Goal: Check status: Check status

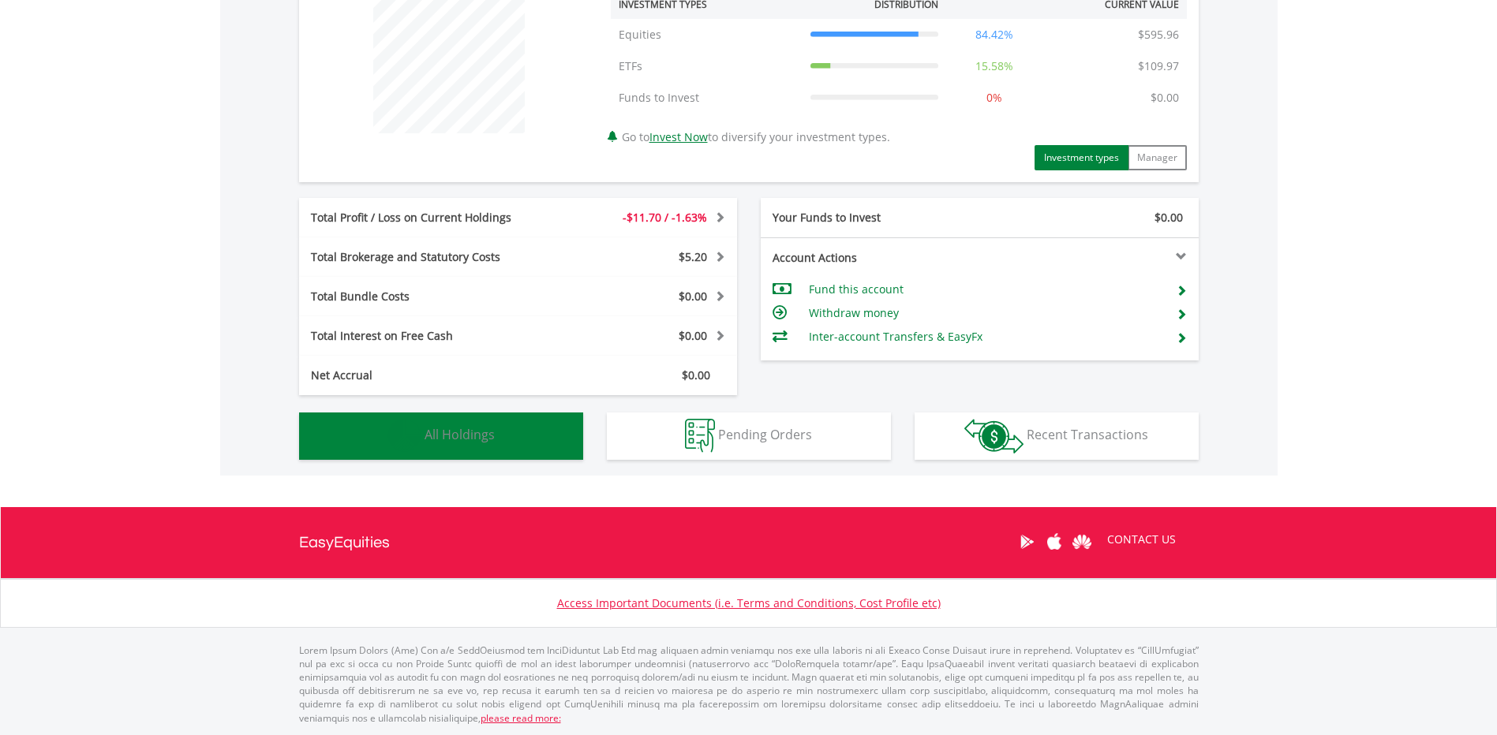
click at [438, 446] on button "Holdings All Holdings" at bounding box center [441, 436] width 284 height 47
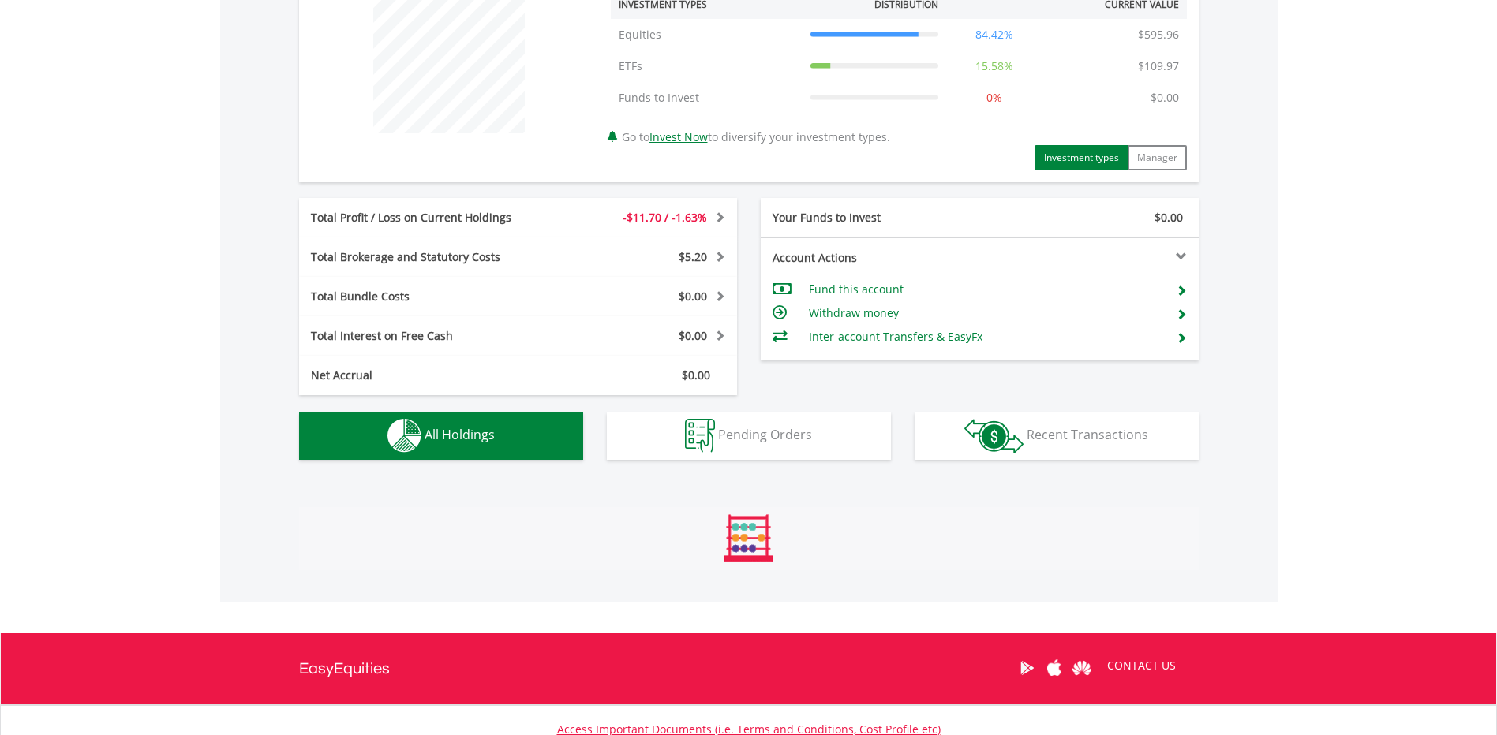
scroll to position [1133, 0]
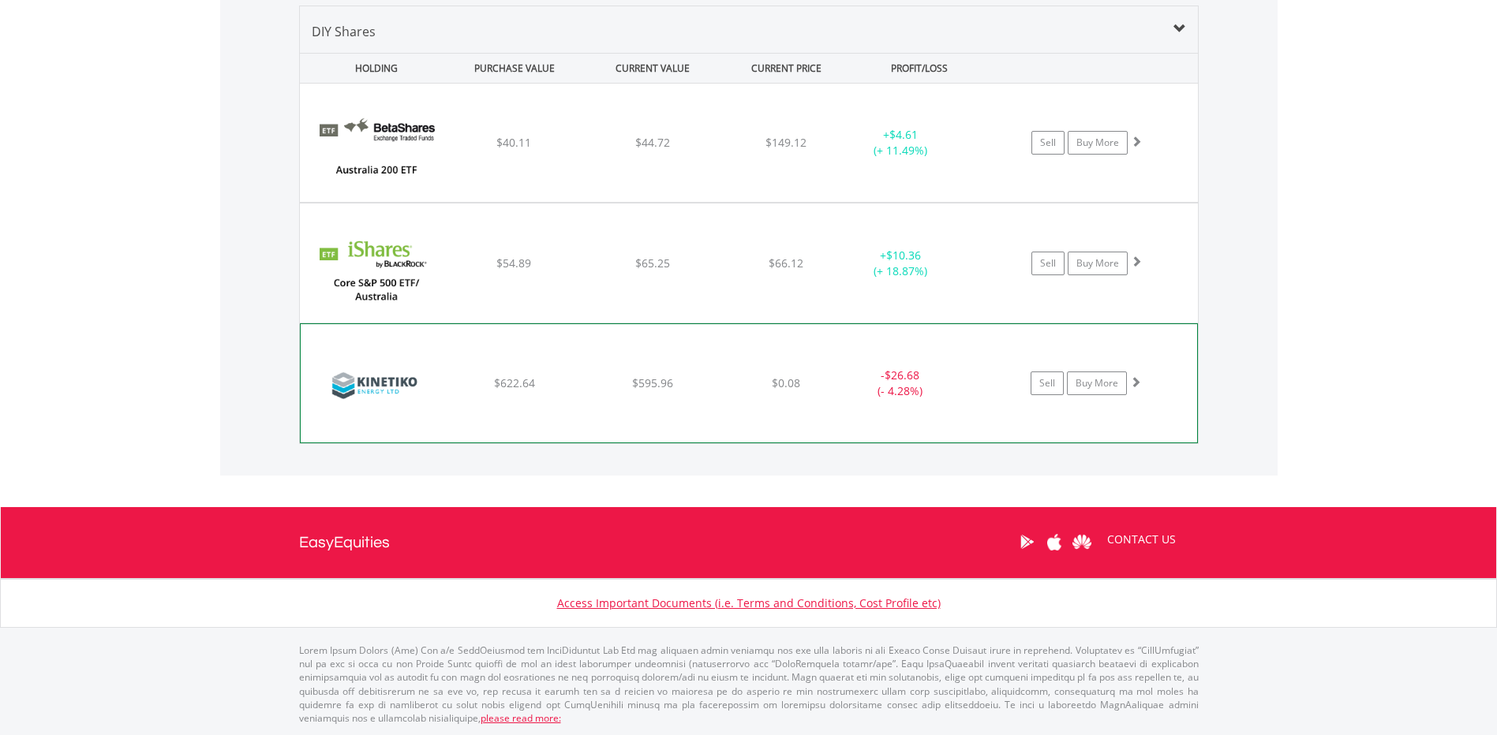
click at [801, 202] on div "﻿ Kinetiko Energy Ltd $622.64 $595.96 $0.08 - $26.68 (- 4.28%) Sell Buy More" at bounding box center [749, 143] width 898 height 118
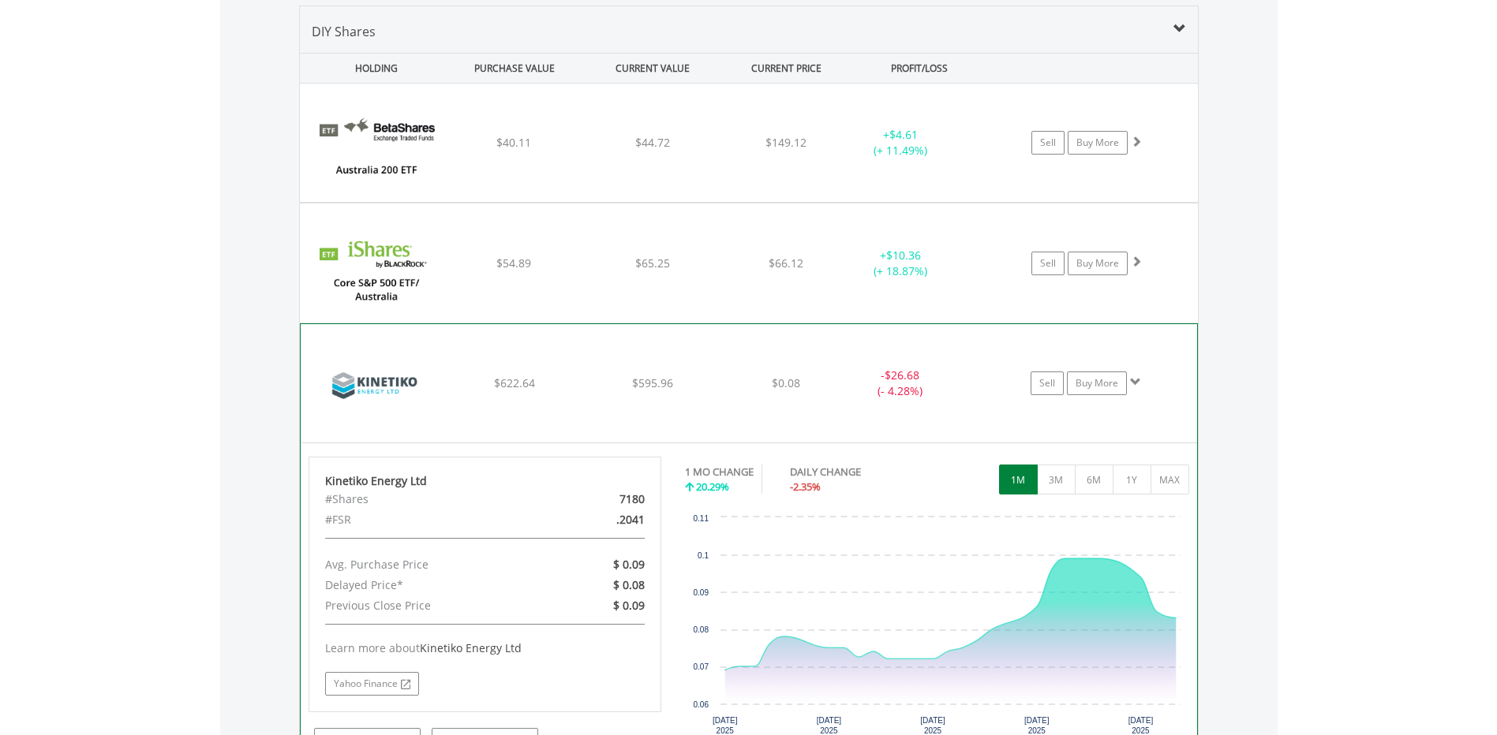
click at [817, 202] on div "﻿ Kinetiko Energy Ltd $622.64 $595.96 $0.08 - $26.68 (- 4.28%) Sell Buy More" at bounding box center [749, 143] width 898 height 118
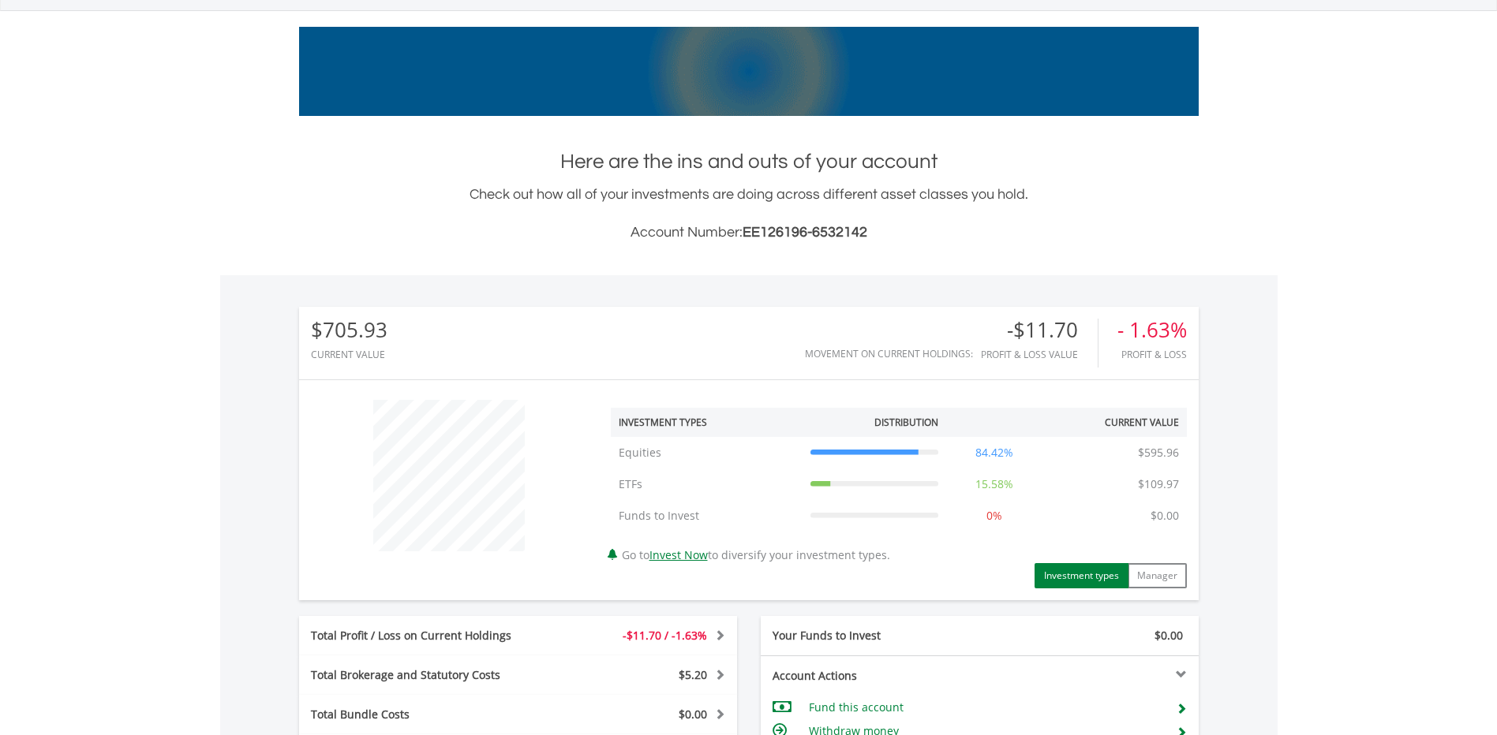
scroll to position [0, 0]
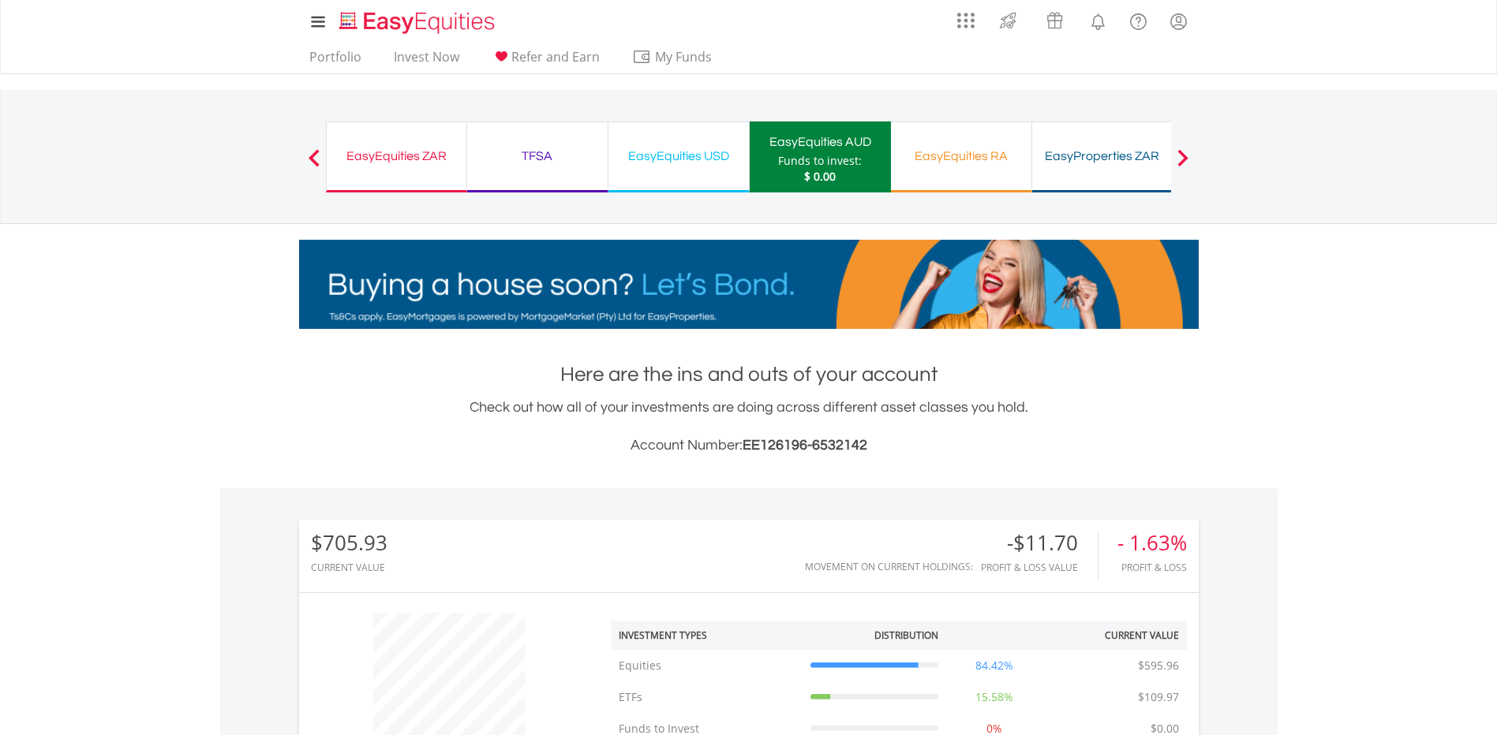
click at [695, 151] on div "EasyEquities USD" at bounding box center [678, 156] width 121 height 22
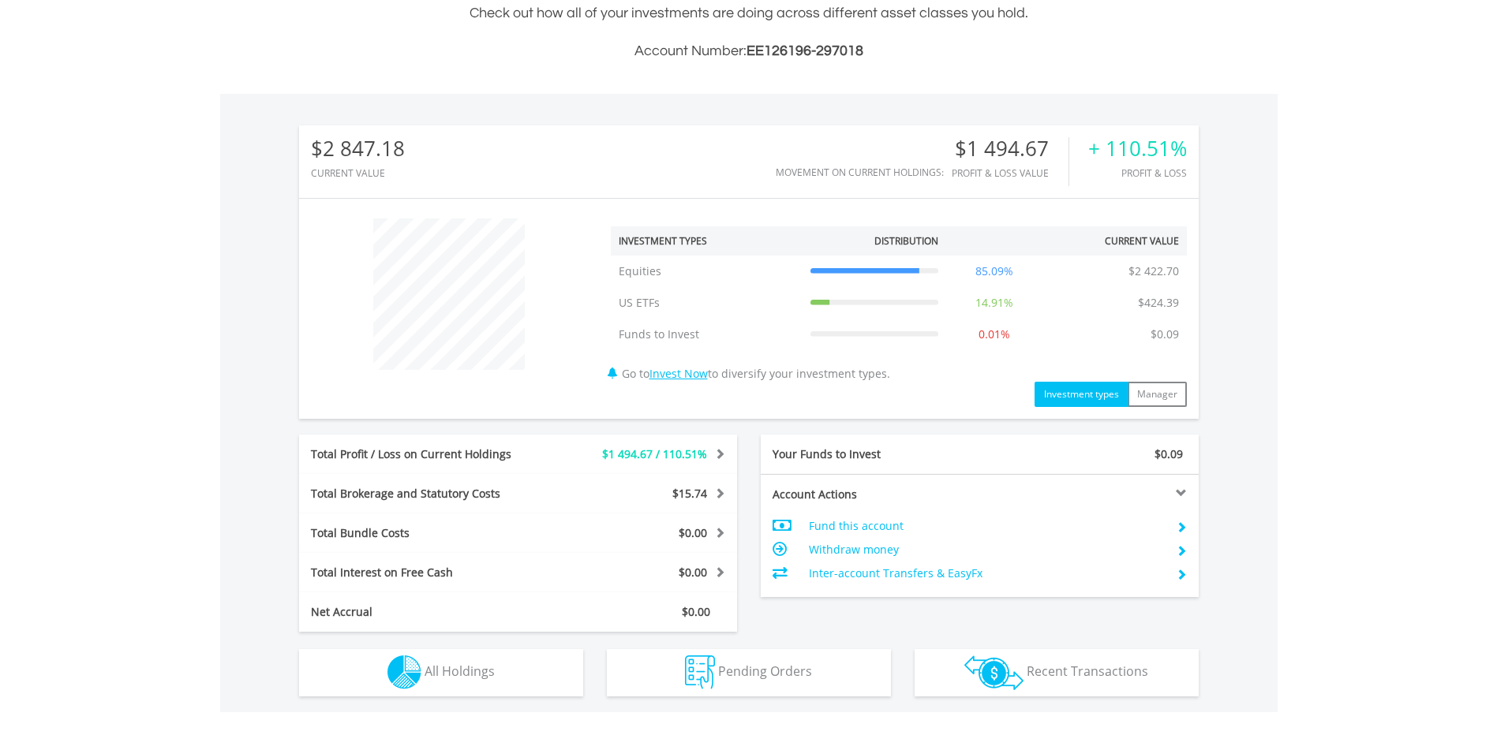
scroll to position [631, 0]
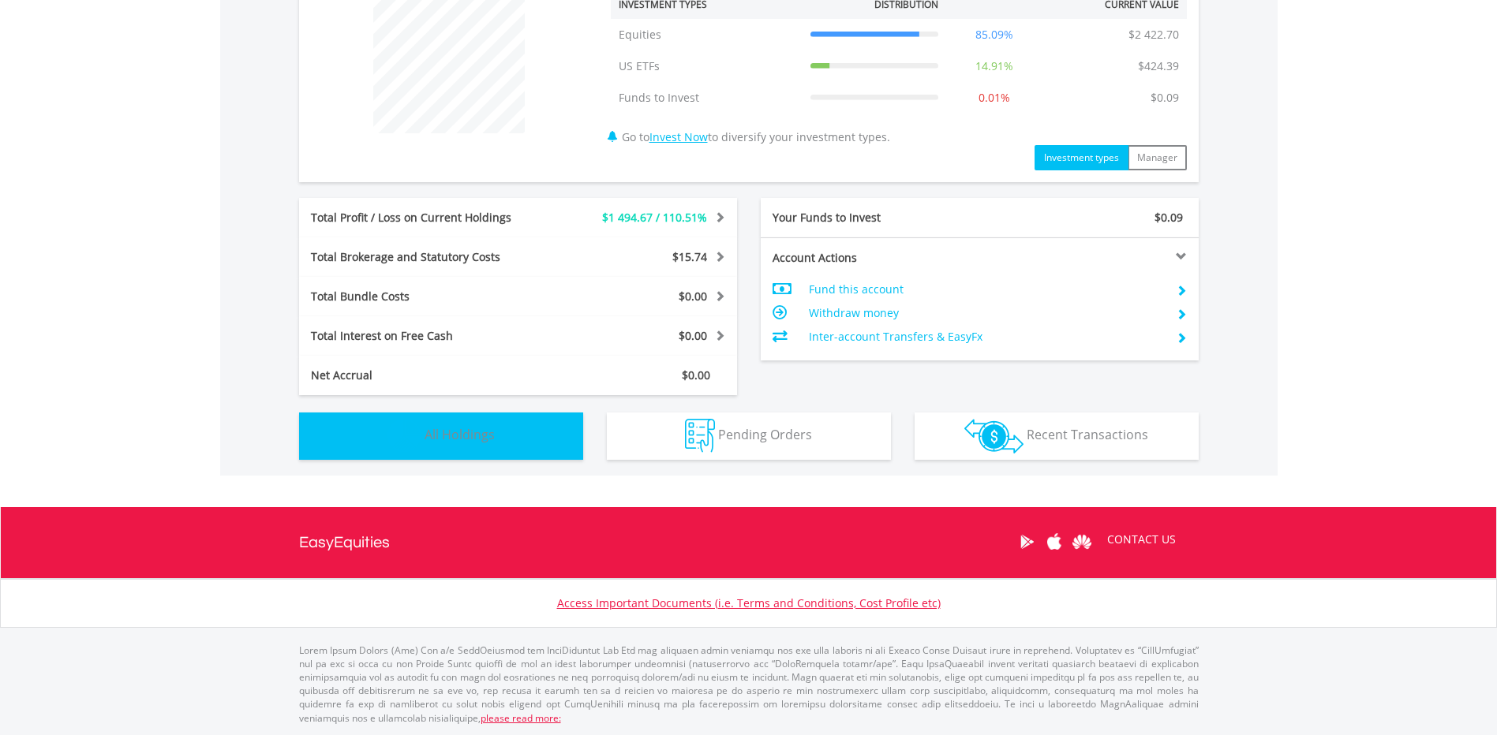
click at [456, 434] on span "All Holdings" at bounding box center [459, 434] width 70 height 17
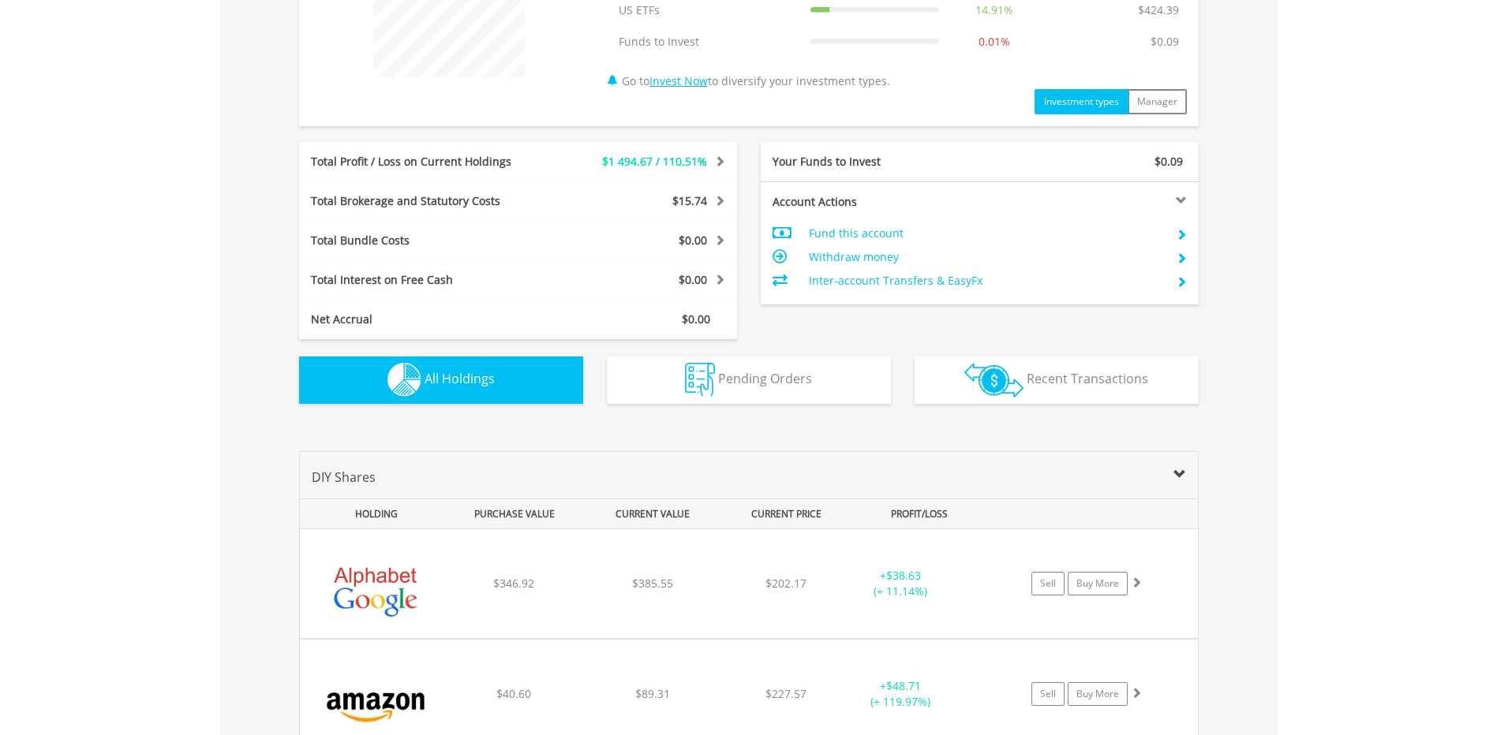
scroll to position [428, 0]
